Goal: Information Seeking & Learning: Understand process/instructions

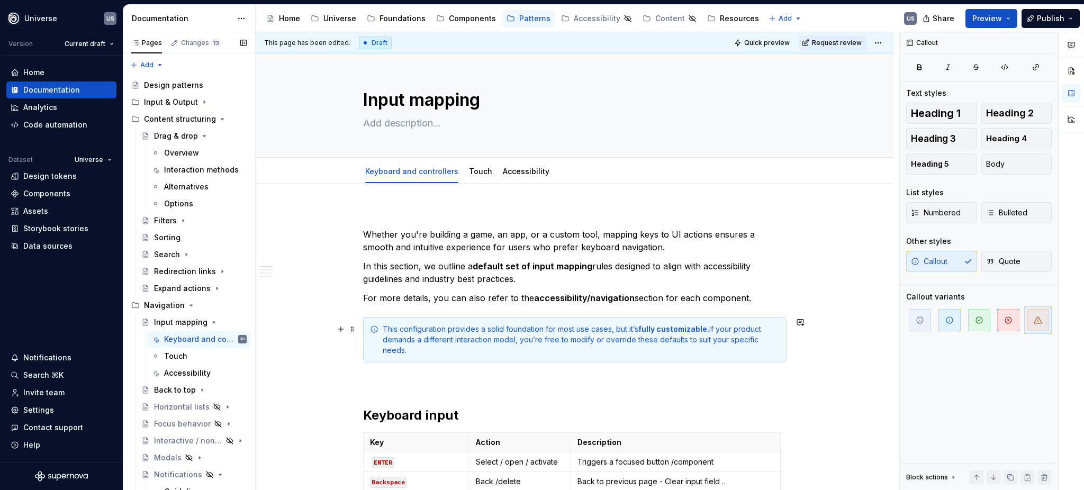
scroll to position [212, 0]
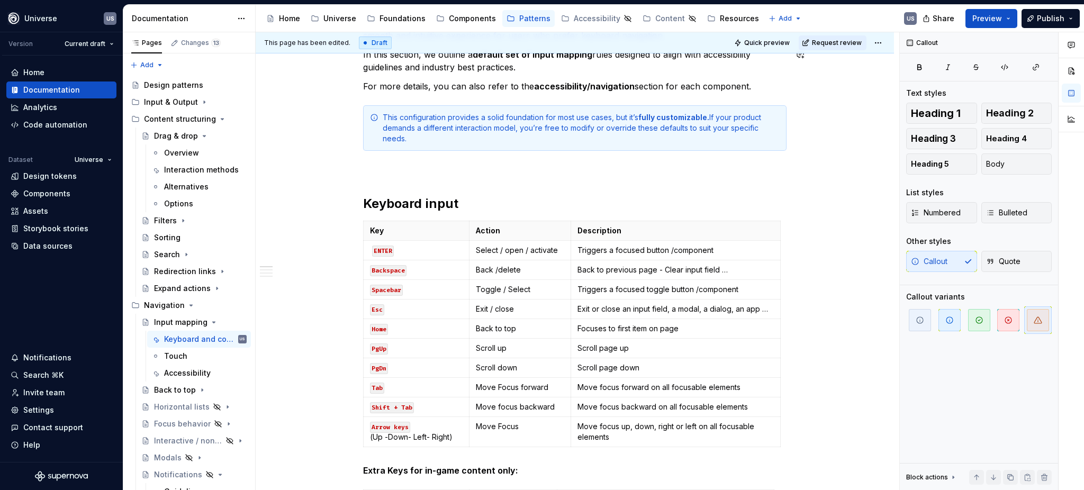
type textarea "*"
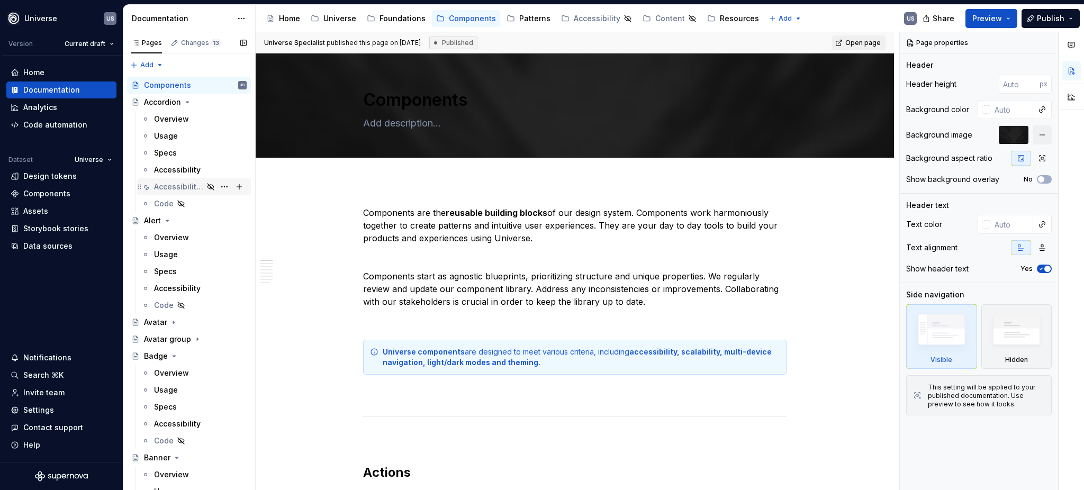
click at [167, 190] on div "Accessibility NEW" at bounding box center [178, 186] width 49 height 11
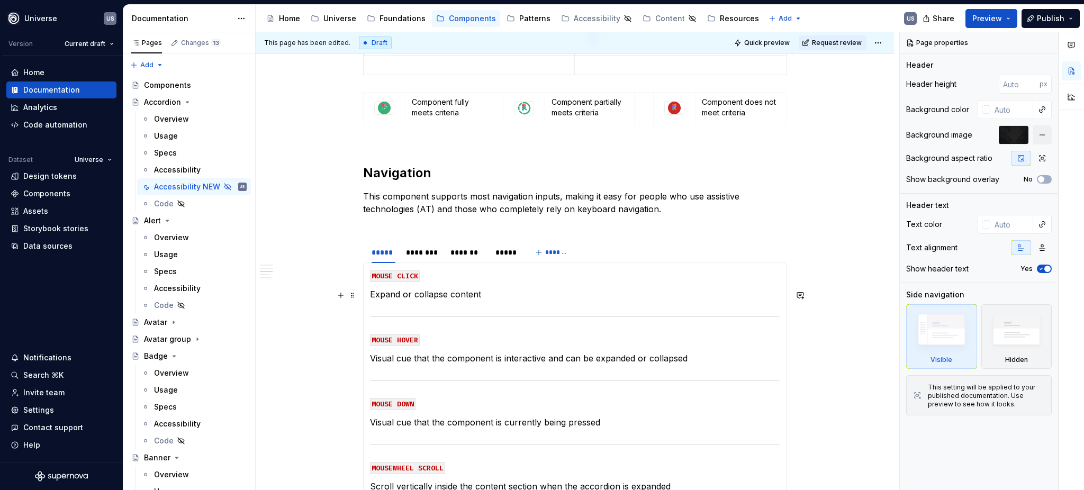
scroll to position [776, 0]
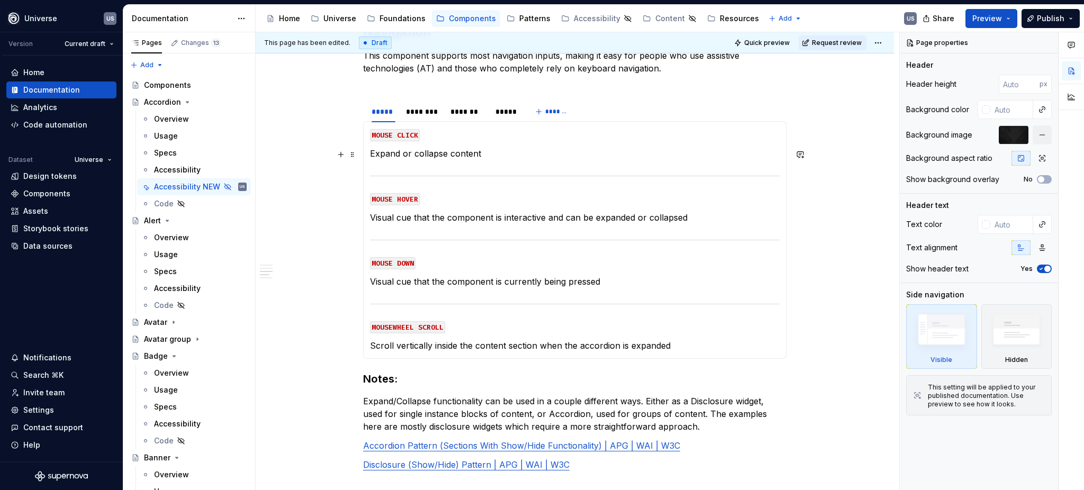
click at [489, 151] on p "Expand or collapse content" at bounding box center [575, 153] width 410 height 13
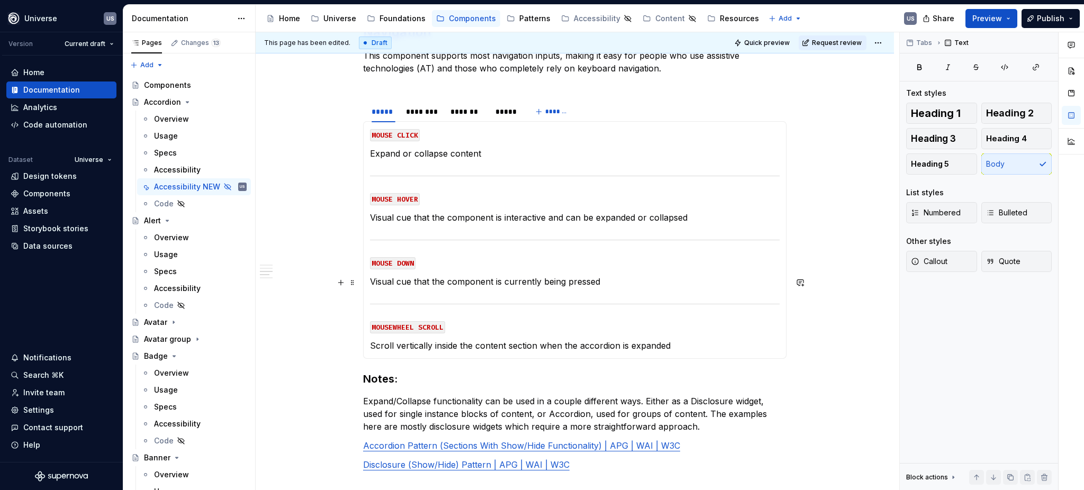
type textarea "*"
click at [421, 114] on div "********" at bounding box center [423, 111] width 34 height 11
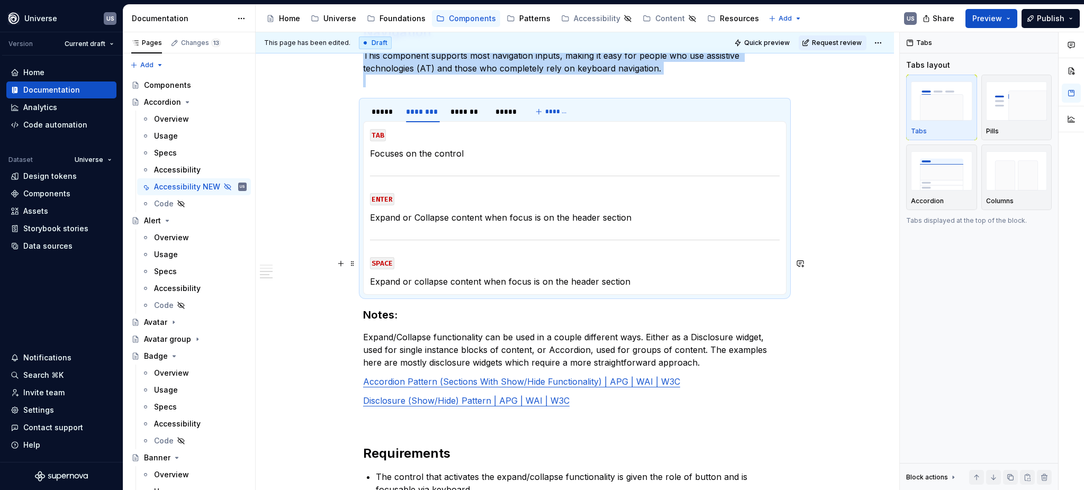
click at [405, 264] on p "SPACE" at bounding box center [575, 262] width 410 height 13
click at [393, 263] on p "SPACE" at bounding box center [575, 262] width 410 height 13
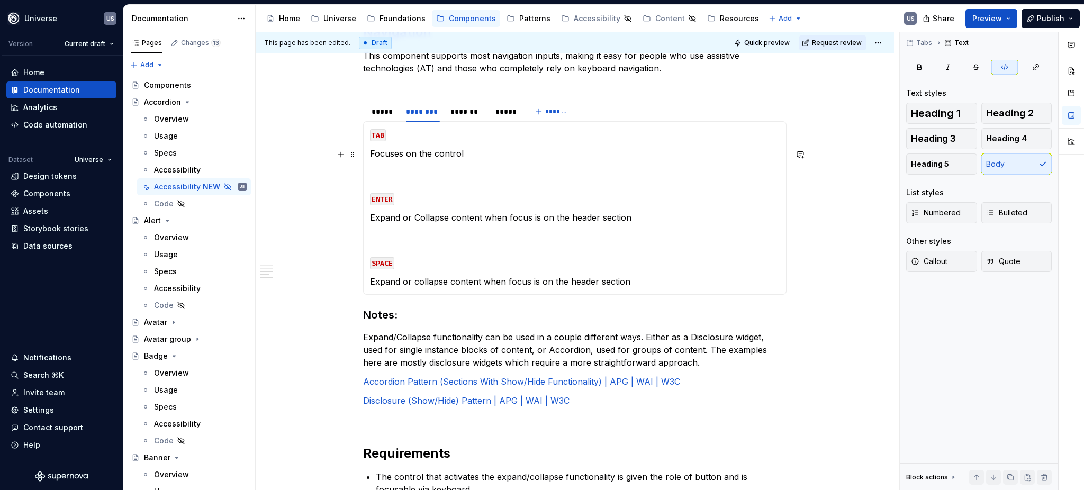
click at [370, 153] on p "Focuses on the control" at bounding box center [575, 153] width 410 height 13
click at [398, 141] on p "TAB" at bounding box center [575, 134] width 410 height 13
click at [426, 133] on code "TAB or SHIFT + Tab" at bounding box center [409, 135] width 79 height 12
click at [430, 133] on code "TAB or SHIFT+ Tab" at bounding box center [407, 135] width 75 height 12
drag, startPoint x: 429, startPoint y: 151, endPoint x: 426, endPoint y: 159, distance: 8.5
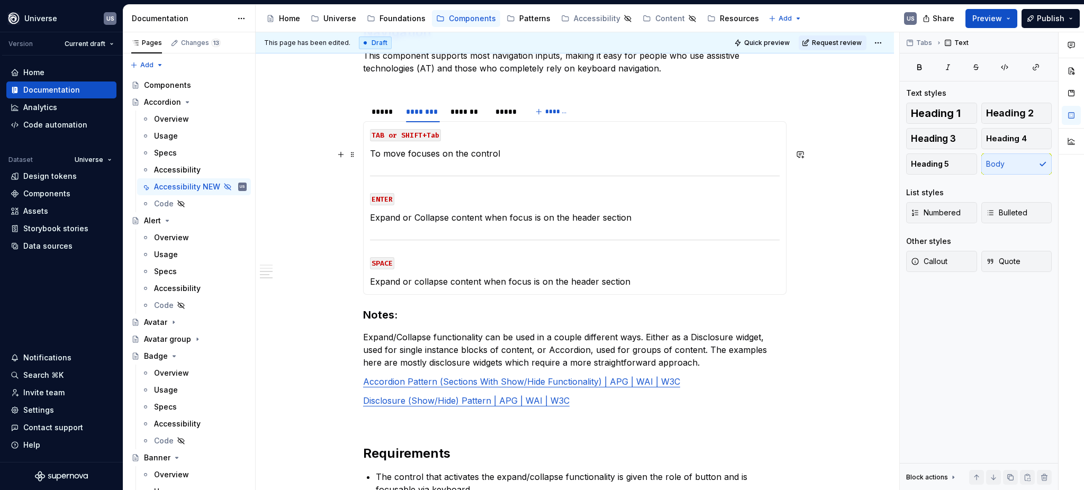
click at [426, 159] on p "To move focuses on the control" at bounding box center [575, 153] width 410 height 13
click at [434, 155] on p "To move focuses on the control" at bounding box center [575, 153] width 410 height 13
click at [495, 153] on p "To move focus on the control" at bounding box center [575, 153] width 410 height 13
click at [561, 284] on p "Expand or collapse content when focus is on the header section" at bounding box center [575, 281] width 410 height 13
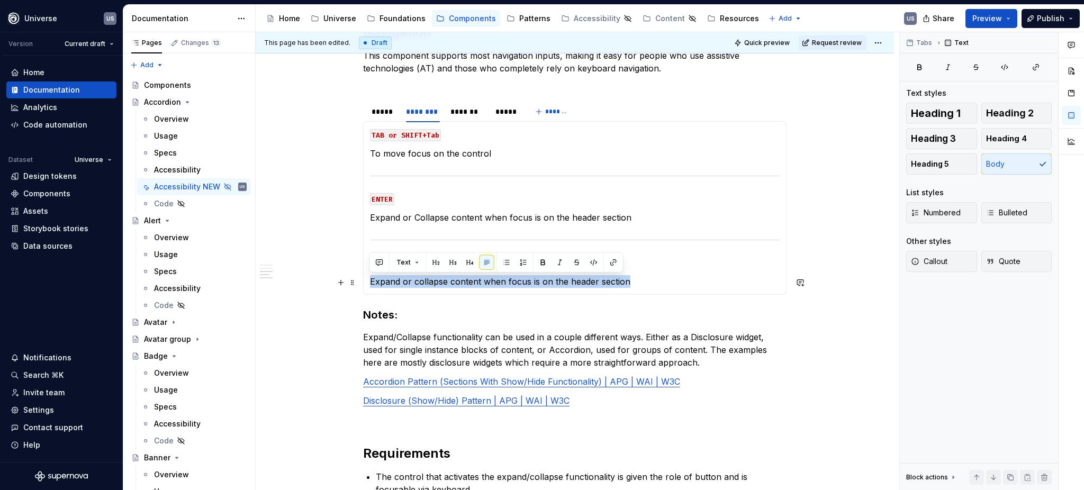
drag, startPoint x: 652, startPoint y: 284, endPoint x: 369, endPoint y: 285, distance: 282.6
click at [370, 285] on p "Expand or collapse content when focus is on the header section" at bounding box center [575, 281] width 410 height 13
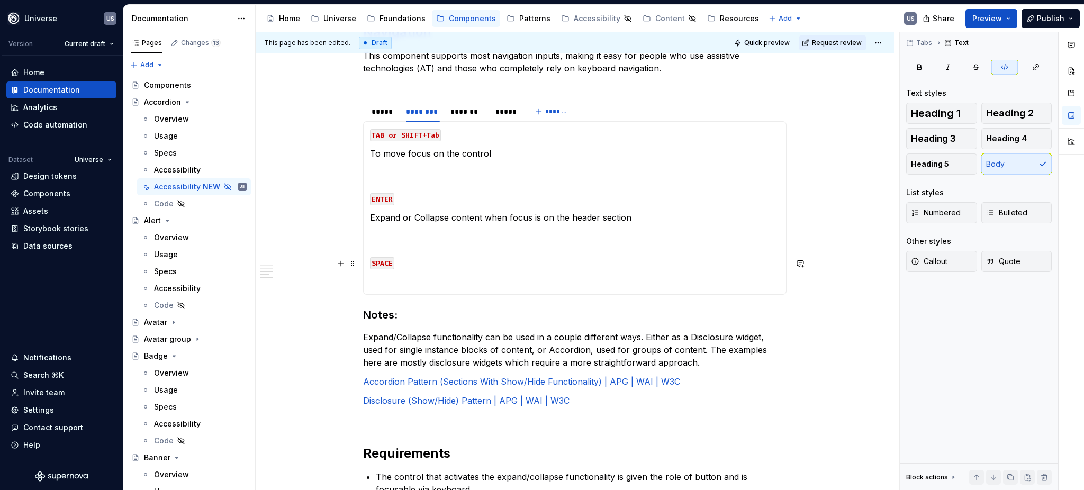
click at [388, 261] on code "SPACE" at bounding box center [382, 263] width 24 height 12
type textarea "*"
